Goal: Transaction & Acquisition: Purchase product/service

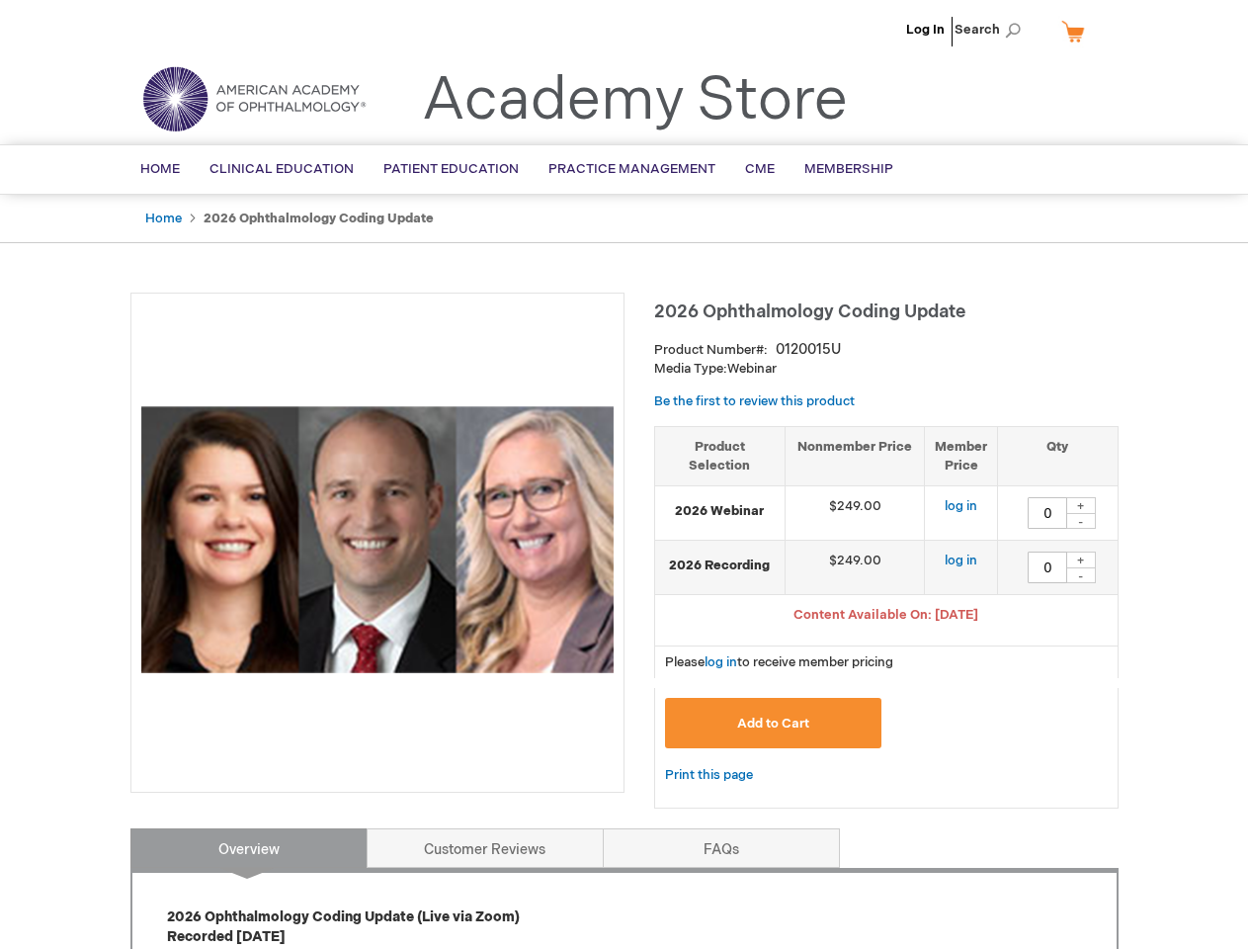
click at [624, 474] on div at bounding box center [377, 543] width 494 height 500
click at [993, 30] on span "Search" at bounding box center [992, 30] width 75 height 40
click at [887, 617] on span "Content Available On: [DATE]" at bounding box center [886, 615] width 185 height 16
click at [1081, 505] on div "+" at bounding box center [1082, 505] width 30 height 17
click at [1081, 521] on div "-" at bounding box center [1082, 521] width 30 height 16
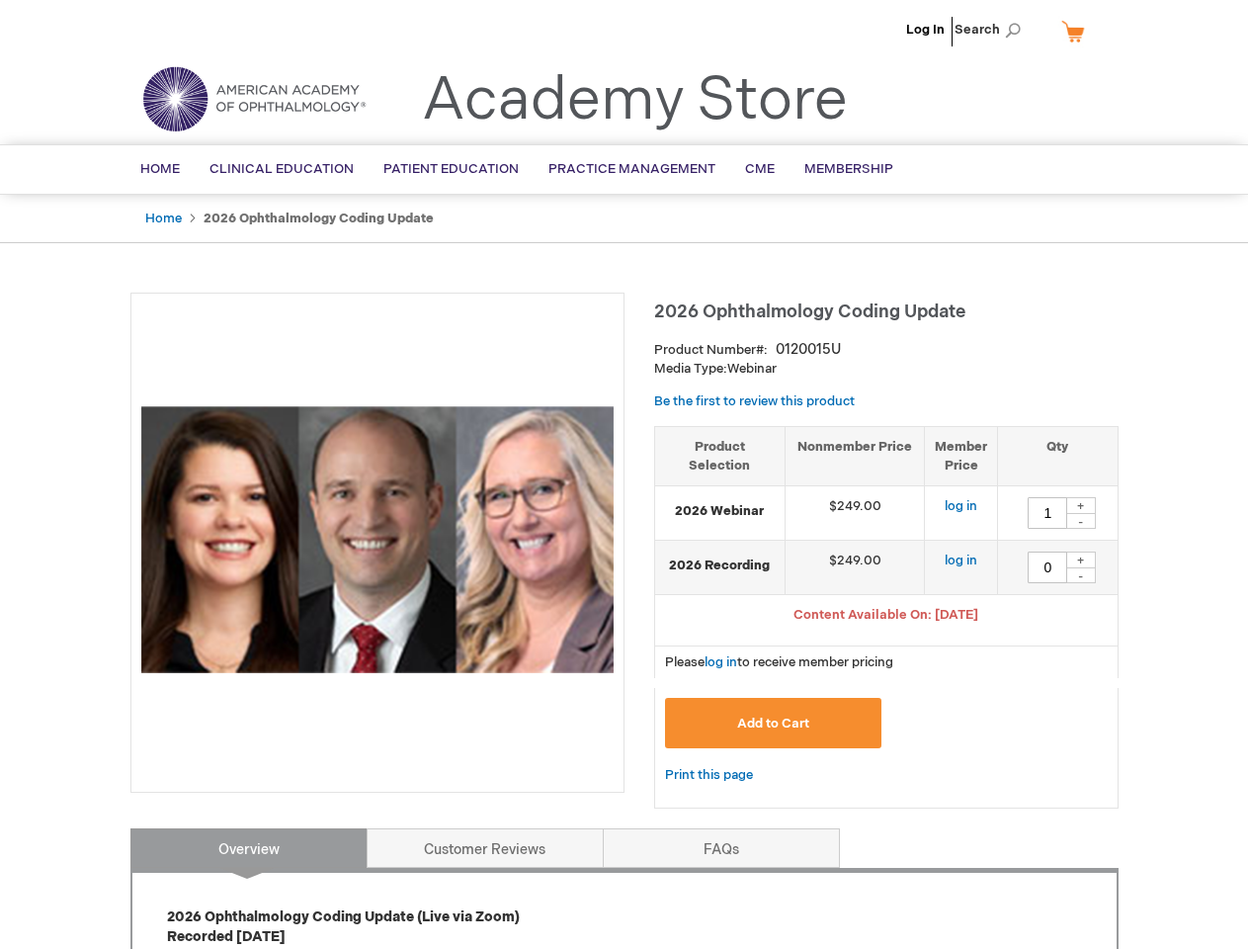
type input "0"
click at [1081, 559] on div "+" at bounding box center [1082, 560] width 30 height 17
click at [1081, 575] on div "-" at bounding box center [1082, 575] width 30 height 16
type input "0"
